Goal: Information Seeking & Learning: Learn about a topic

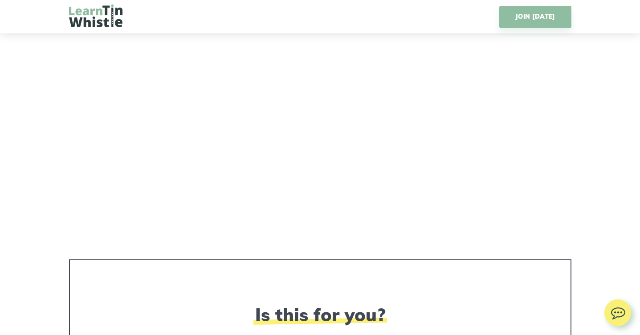
scroll to position [1283, 0]
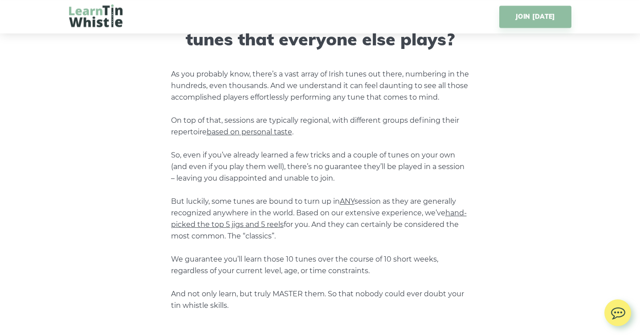
scroll to position [766, 0]
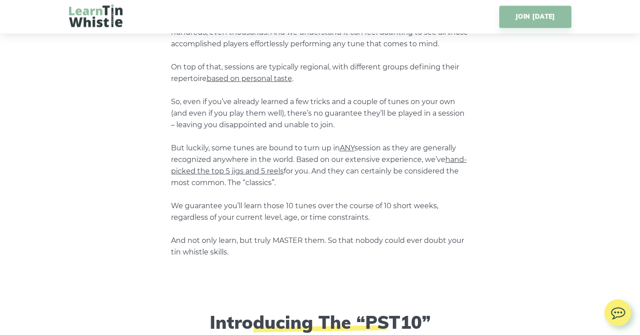
click at [214, 170] on span "hand-picked the top 5 jigs and 5 reels" at bounding box center [319, 165] width 296 height 20
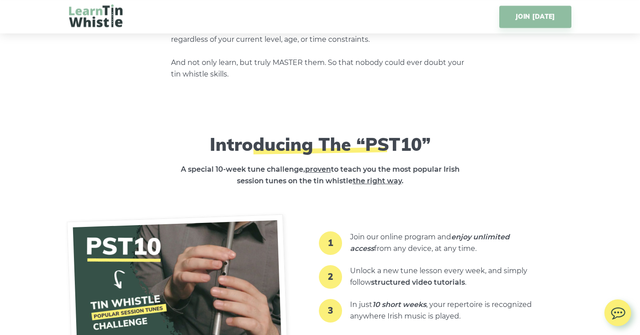
scroll to position [980, 0]
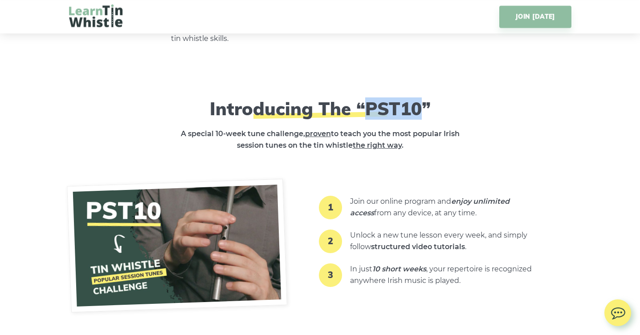
drag, startPoint x: 366, startPoint y: 109, endPoint x: 418, endPoint y: 106, distance: 51.8
click at [418, 106] on h2 "Introducing The “PST10”" at bounding box center [320, 108] width 325 height 21
copy h2 "PST10"
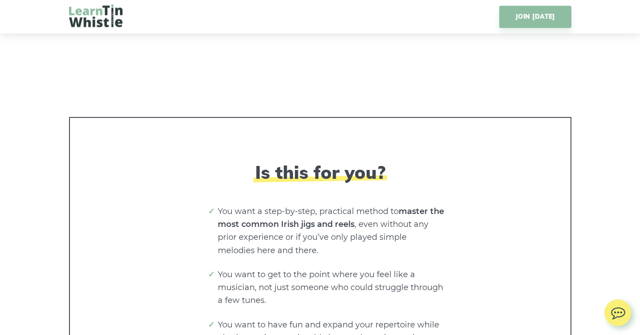
scroll to position [1532, 0]
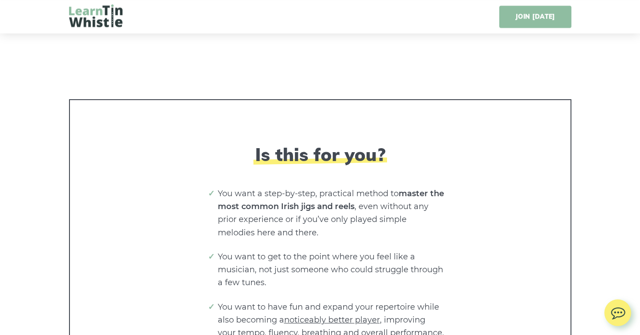
click at [543, 20] on link "JOIN [DATE]" at bounding box center [535, 17] width 72 height 22
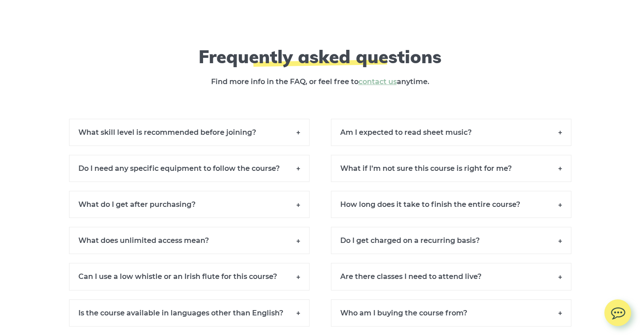
scroll to position [6100, 0]
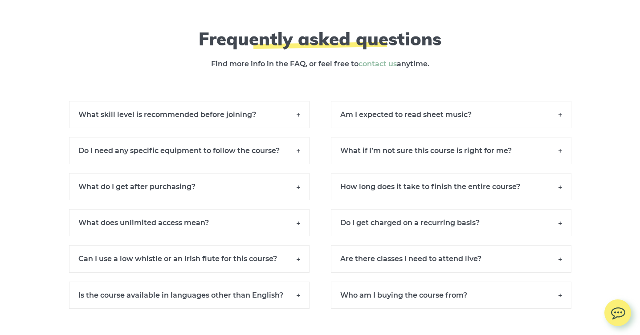
click at [532, 115] on h6 "Am I expected to read sheet music?" at bounding box center [451, 114] width 241 height 27
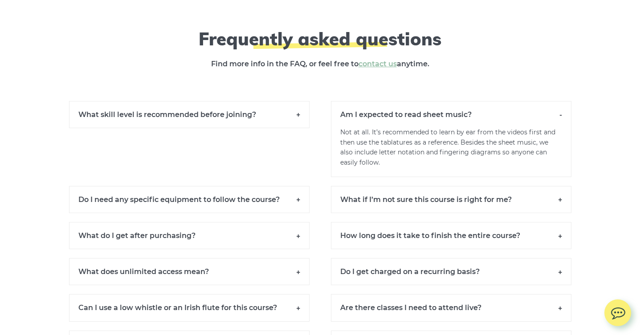
click at [526, 118] on h6 "Am I expected to read sheet music?" at bounding box center [451, 114] width 241 height 27
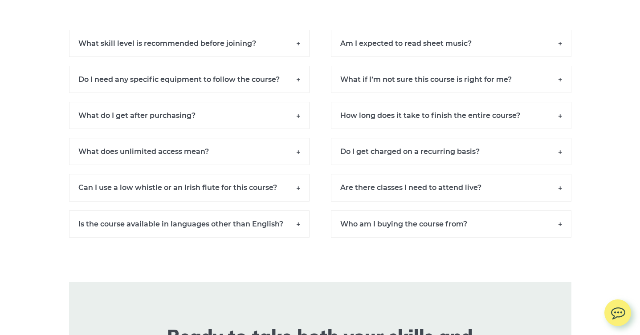
scroll to position [6207, 0]
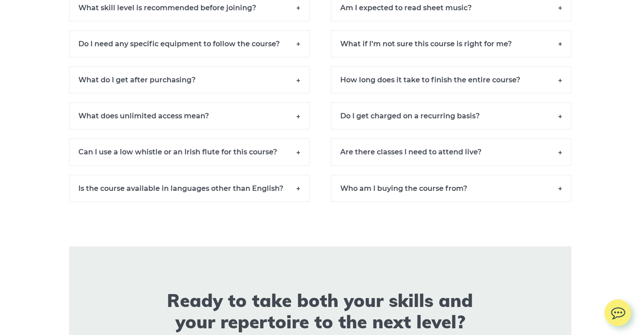
click at [523, 122] on h6 "Do I get charged on a recurring basis?" at bounding box center [451, 115] width 241 height 27
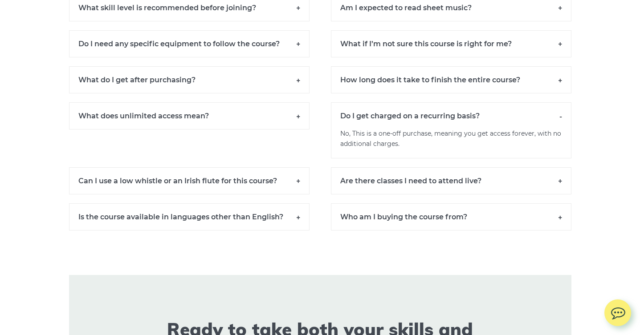
click at [526, 121] on h6 "Do I get charged on a recurring basis?" at bounding box center [451, 115] width 241 height 27
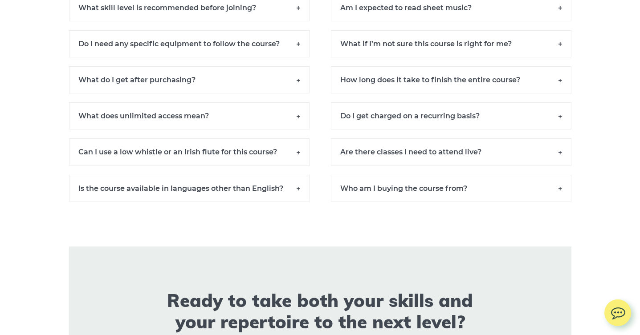
scroll to position [6260, 0]
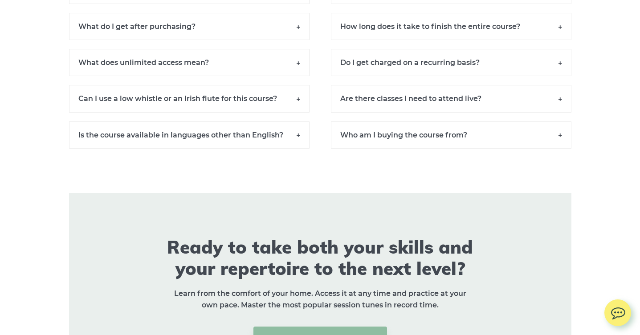
click at [522, 112] on h6 "Are there classes I need to attend live?" at bounding box center [451, 98] width 241 height 27
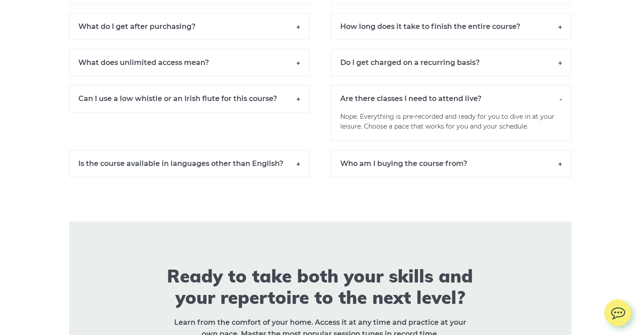
click at [526, 110] on h6 "Are there classes I need to attend live?" at bounding box center [451, 98] width 241 height 27
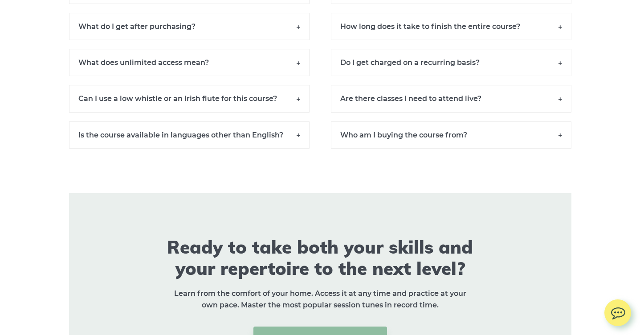
click at [505, 138] on h6 "Who am I buying the course from?" at bounding box center [451, 135] width 241 height 27
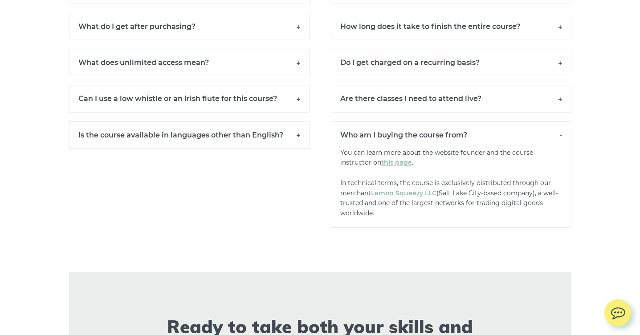
click at [505, 137] on h6 "Who am I buying the course from?" at bounding box center [451, 135] width 241 height 27
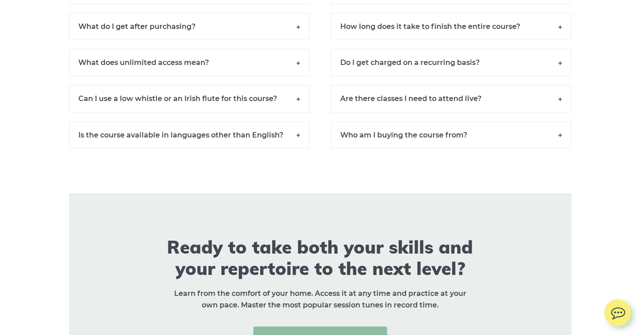
click at [242, 149] on h6 "Is the course available in languages other than English?" at bounding box center [189, 135] width 241 height 27
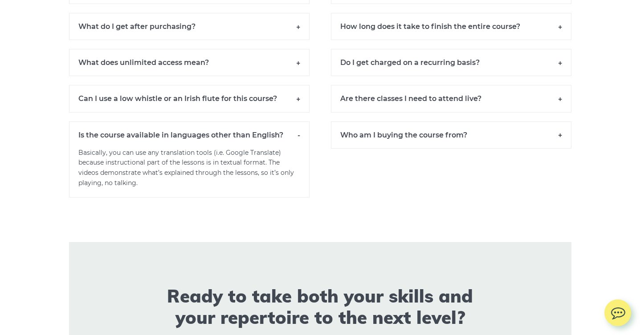
click at [249, 143] on h6 "Is the course available in languages other than English?" at bounding box center [189, 135] width 241 height 27
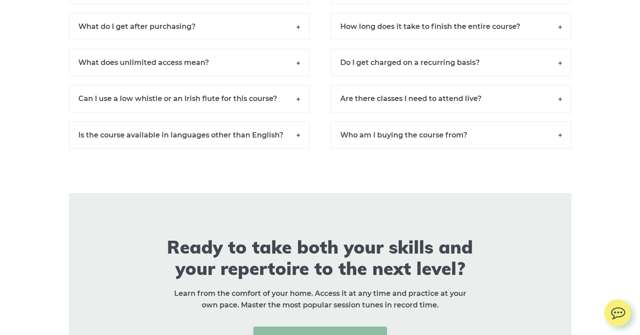
click at [251, 112] on h6 "Can I use a low whistle or an Irish flute for this course?" at bounding box center [189, 98] width 241 height 27
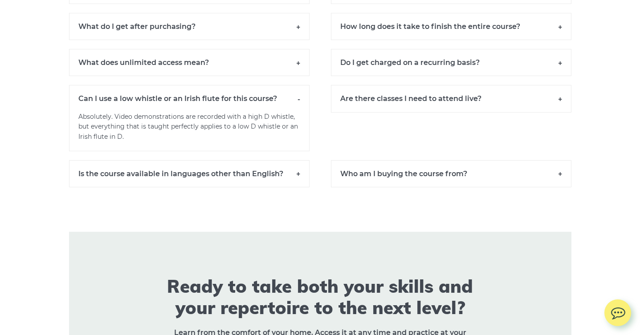
click at [251, 106] on h6 "Can I use a low whistle or an Irish flute for this course?" at bounding box center [189, 98] width 241 height 27
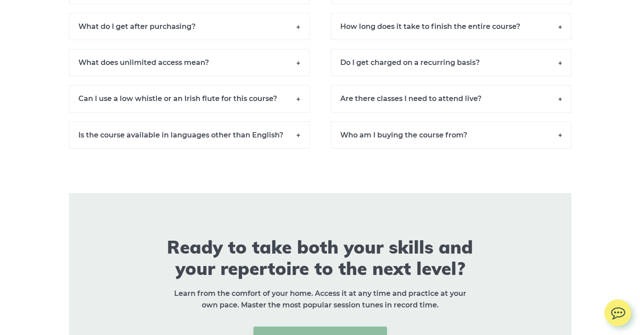
click at [257, 70] on h6 "What does unlimited access mean?" at bounding box center [189, 62] width 241 height 27
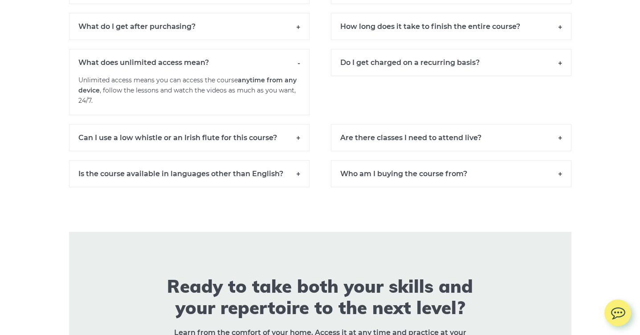
click at [257, 70] on h6 "What does unlimited access mean?" at bounding box center [189, 62] width 241 height 27
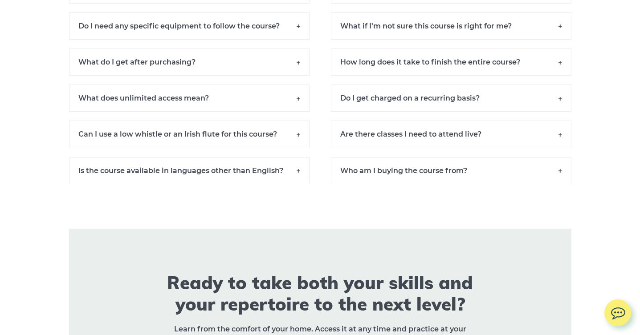
scroll to position [6207, 0]
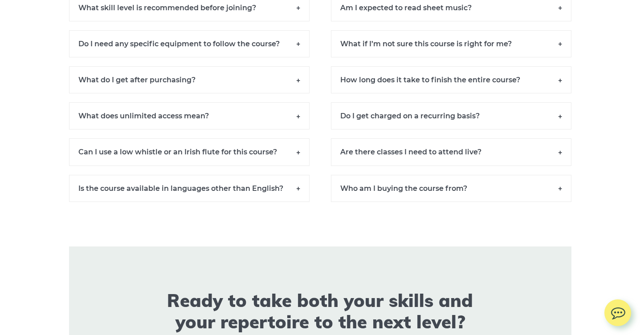
click at [235, 87] on h6 "What do I get after purchasing?" at bounding box center [189, 79] width 241 height 27
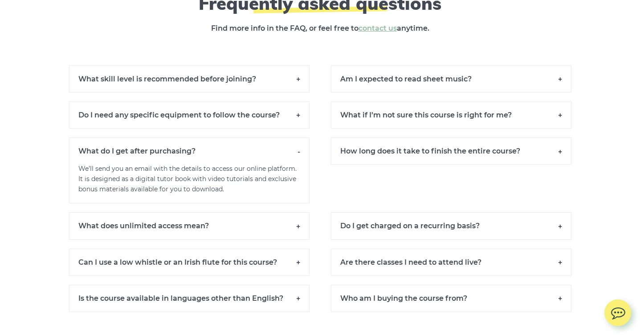
scroll to position [6153, 0]
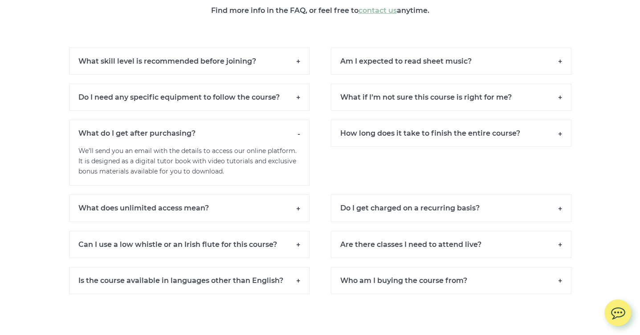
click at [233, 109] on h6 "Do I need any specific equipment to follow the course?" at bounding box center [189, 97] width 241 height 27
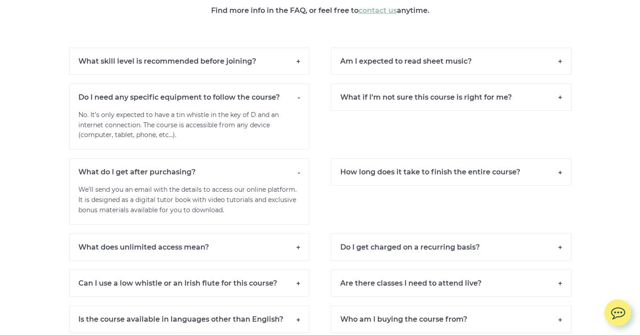
click at [235, 68] on h6 "What skill level is recommended before joining?" at bounding box center [189, 61] width 241 height 27
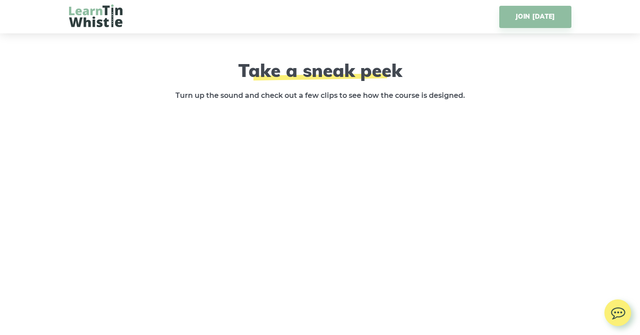
scroll to position [1318, 0]
